Goal: Obtain resource: Download file/media

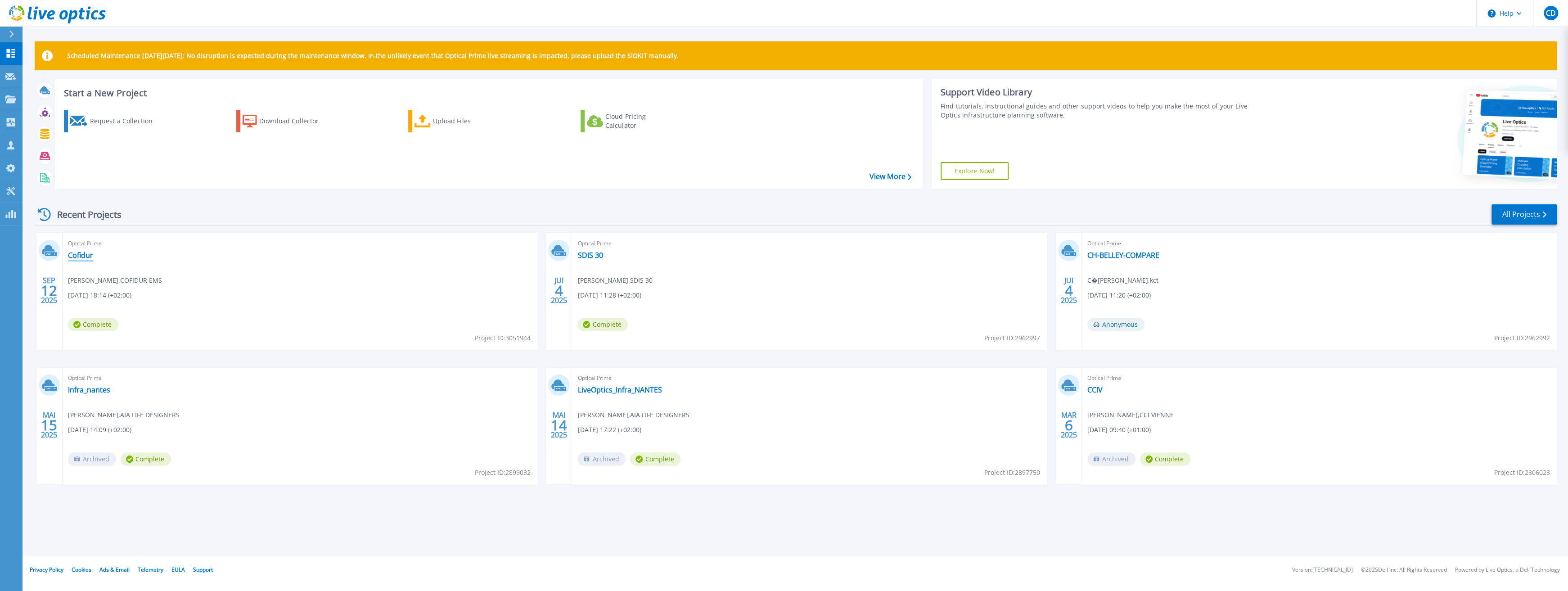
click at [83, 255] on link "Cofidur" at bounding box center [80, 255] width 25 height 9
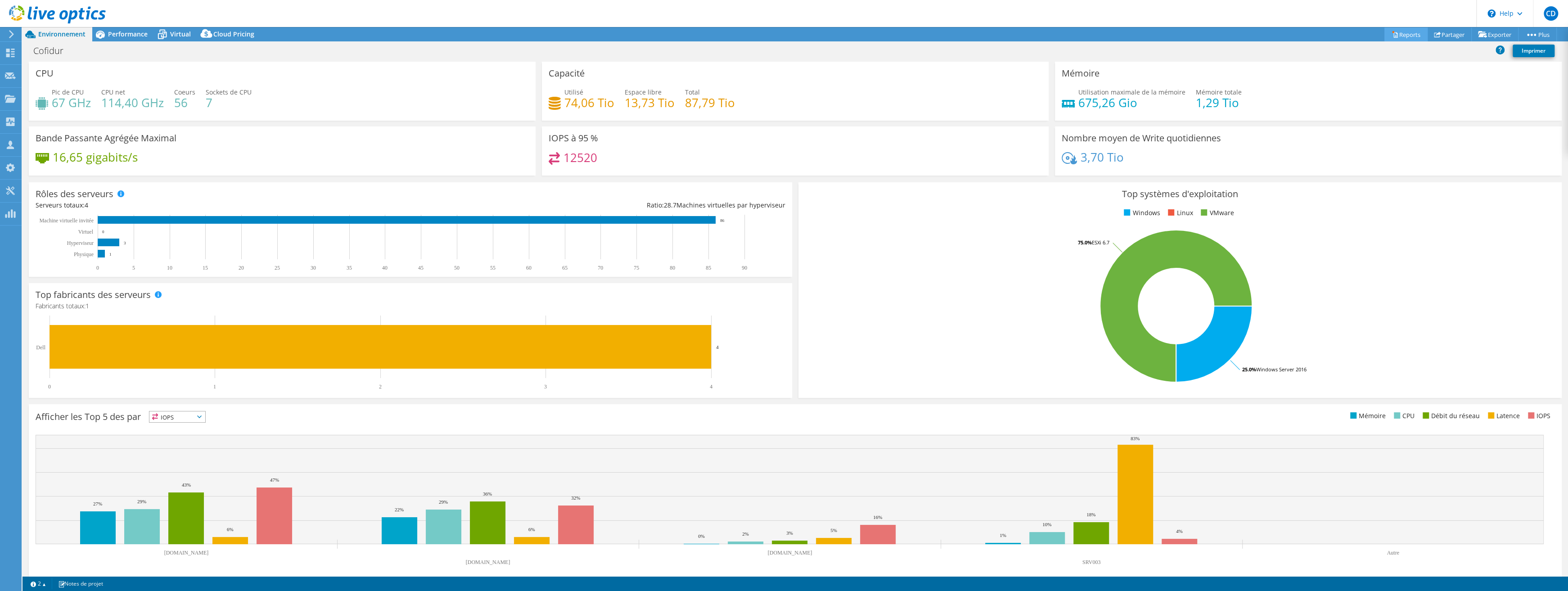
click at [1404, 34] on link "Reports" at bounding box center [1405, 34] width 43 height 14
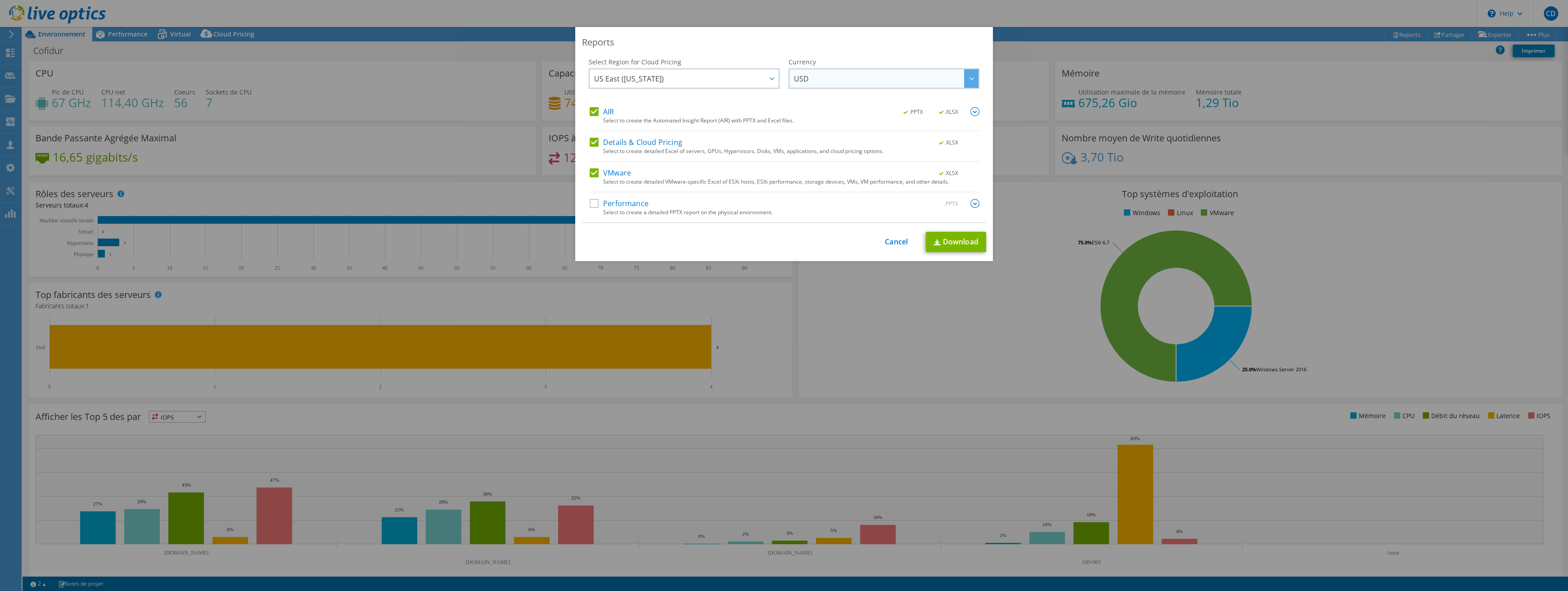
click at [805, 82] on span "USD" at bounding box center [886, 79] width 184 height 18
click at [821, 138] on li "EUR" at bounding box center [884, 142] width 186 height 16
click at [726, 82] on span "US East ([US_STATE])" at bounding box center [686, 79] width 184 height 18
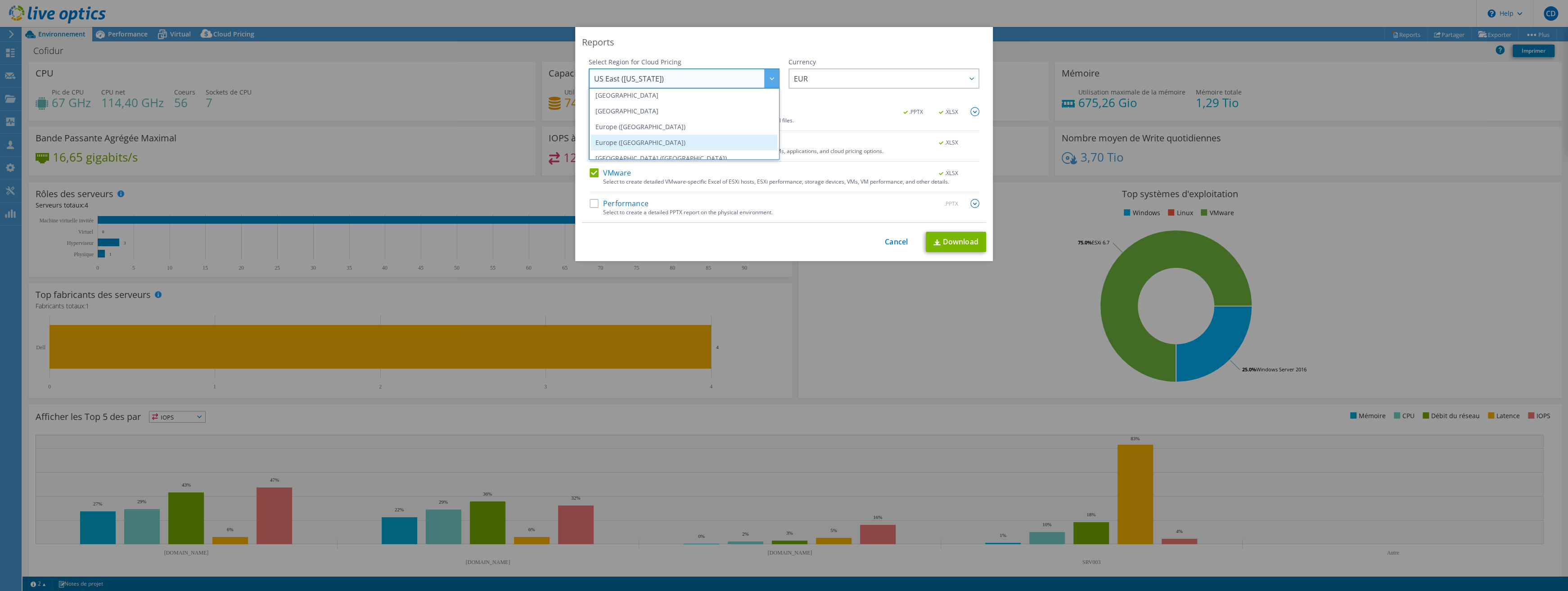
click at [649, 139] on li "Europe ([GEOGRAPHIC_DATA])" at bounding box center [684, 142] width 186 height 16
click at [657, 77] on span "Europe ([GEOGRAPHIC_DATA])" at bounding box center [686, 79] width 184 height 18
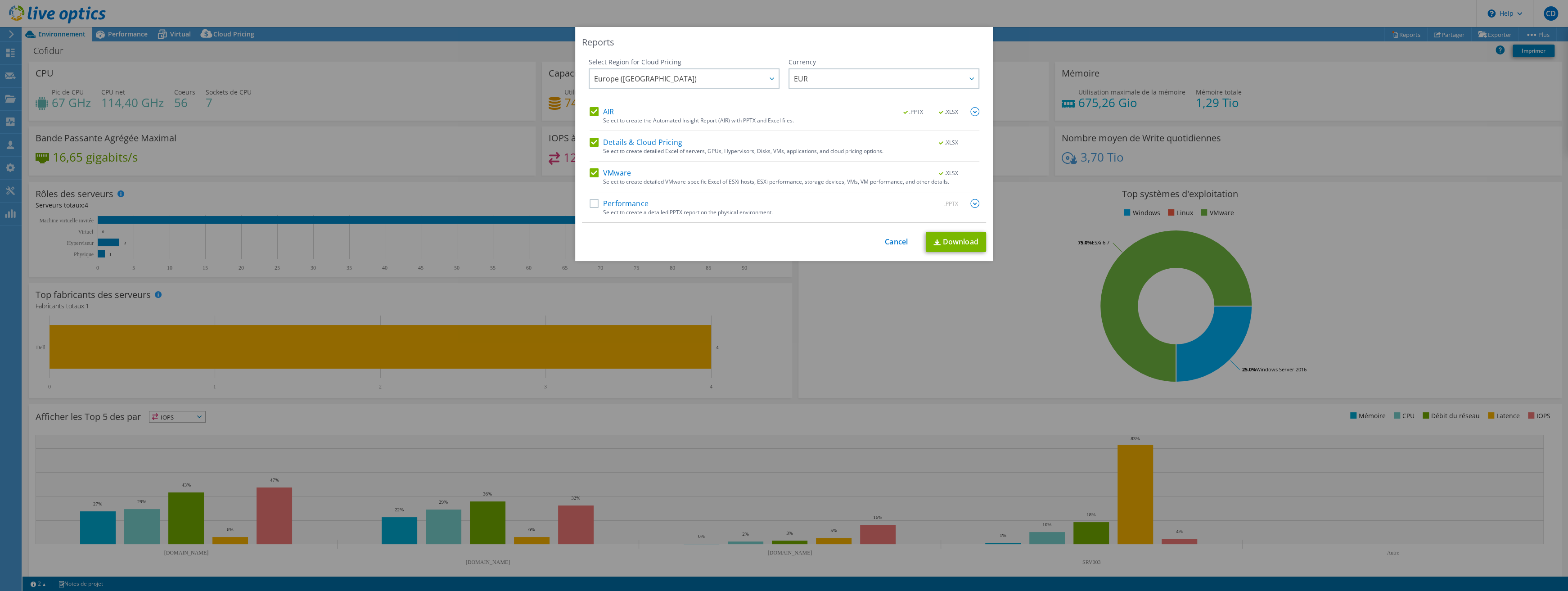
drag, startPoint x: 595, startPoint y: 205, endPoint x: 589, endPoint y: 204, distance: 6.1
click at [594, 206] on label "Performance" at bounding box center [619, 203] width 59 height 9
click at [0, 0] on input "Performance" at bounding box center [0, 0] width 0 height 0
click at [590, 144] on label "Details & Cloud Pricing" at bounding box center [636, 142] width 93 height 9
click at [0, 0] on input "Details & Cloud Pricing" at bounding box center [0, 0] width 0 height 0
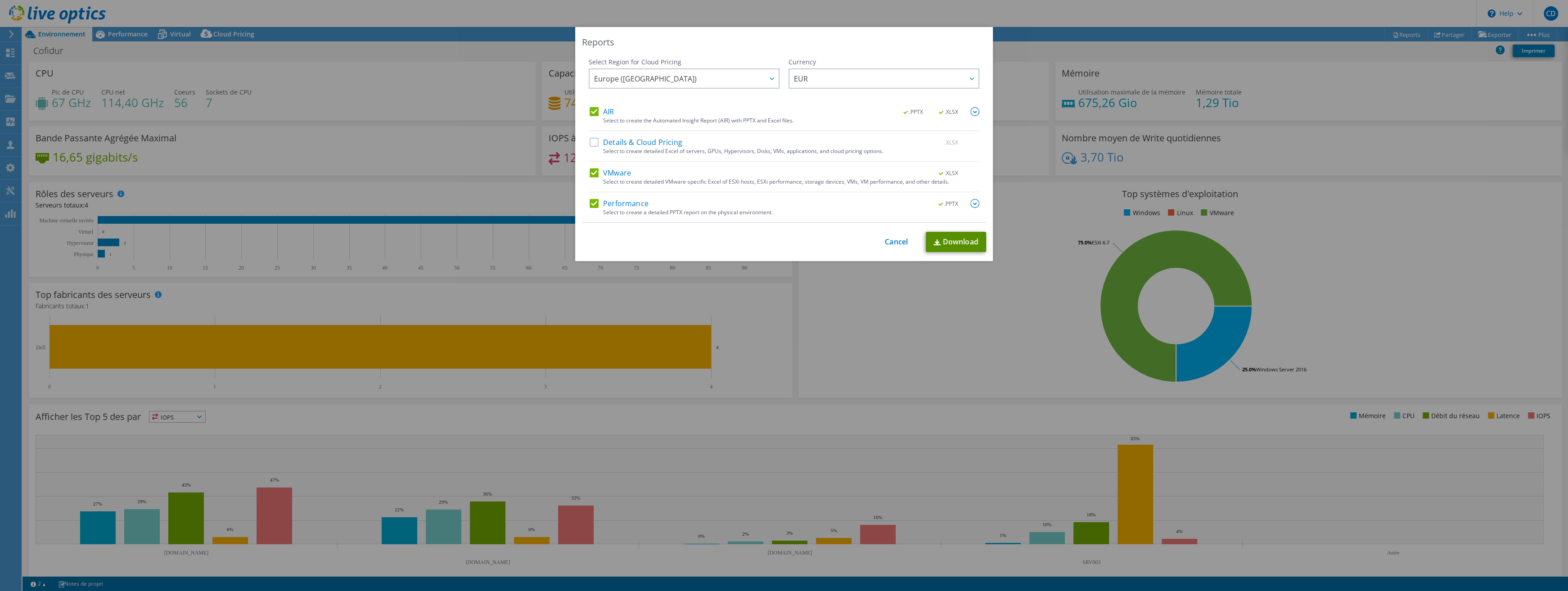
click at [955, 243] on link "Download" at bounding box center [956, 242] width 60 height 20
click at [818, 258] on div "Reports Select Region for Cloud Pricing Asia Pacific ([GEOGRAPHIC_DATA]) [GEOGR…" at bounding box center [784, 144] width 418 height 234
click at [885, 245] on link "Cancel" at bounding box center [897, 242] width 23 height 9
